Goal: Obtain resource: Download file/media

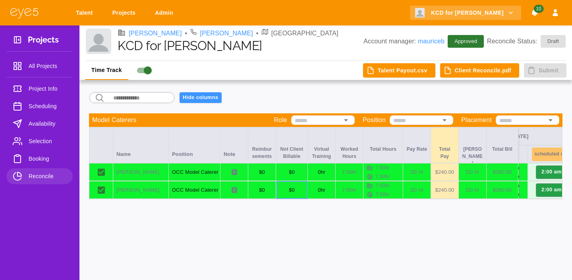
scroll to position [0, 126]
click at [469, 71] on button "Client Reconcile.pdf" at bounding box center [479, 70] width 79 height 15
click at [409, 73] on button "Talent Payout.csv" at bounding box center [399, 70] width 72 height 15
click at [41, 159] on span "Booking" at bounding box center [48, 159] width 38 height 10
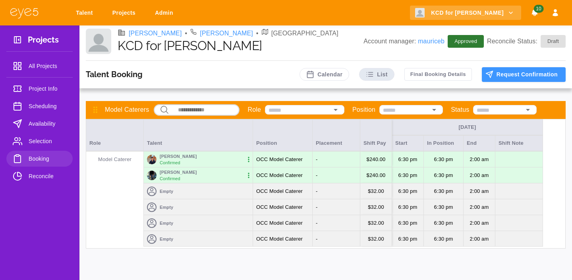
click at [51, 79] on nav "Projects All Projects Project Info Scheduling Availability Selection Booking Re…" at bounding box center [39, 112] width 66 height 174
click at [51, 88] on span "Project Info" at bounding box center [48, 89] width 38 height 10
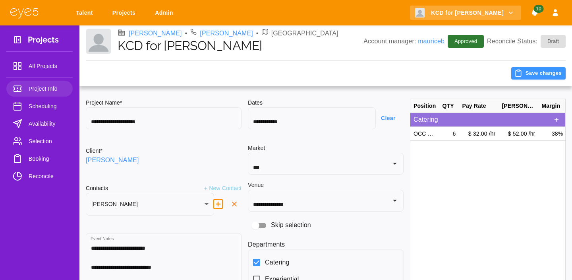
click at [180, 50] on h1 "KCD for [PERSON_NAME]" at bounding box center [241, 45] width 246 height 15
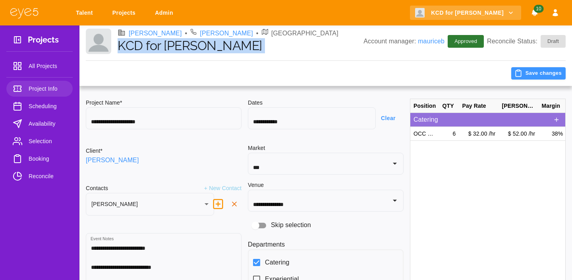
click at [180, 50] on h1 "KCD for [PERSON_NAME]" at bounding box center [241, 45] width 246 height 15
copy h1 "KCD for [PERSON_NAME]"
